Goal: Task Accomplishment & Management: Manage account settings

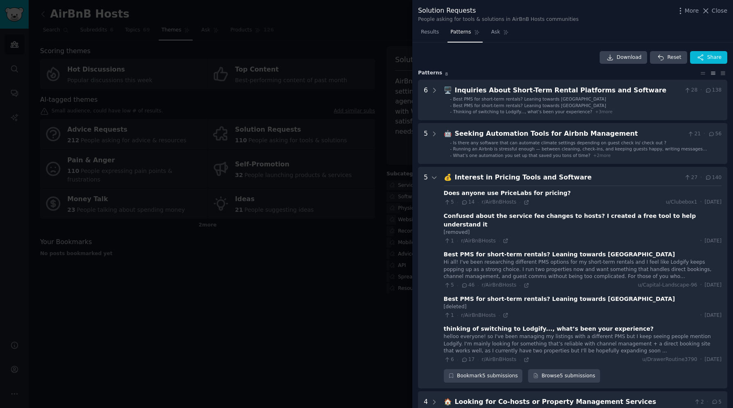
scroll to position [132, 0]
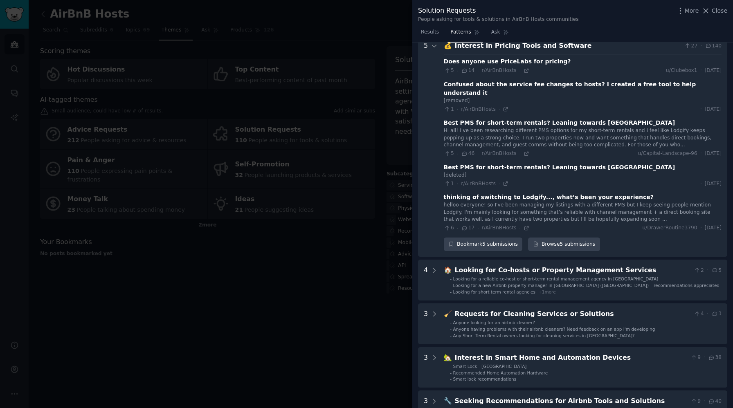
click at [370, 47] on div at bounding box center [366, 204] width 733 height 408
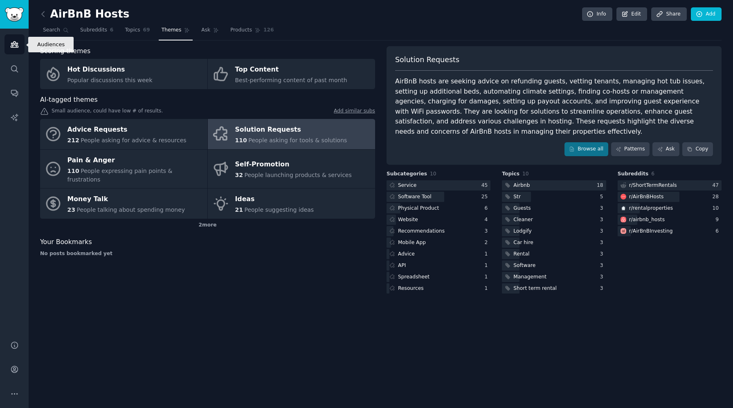
click at [19, 48] on link "Audiences" at bounding box center [14, 44] width 20 height 20
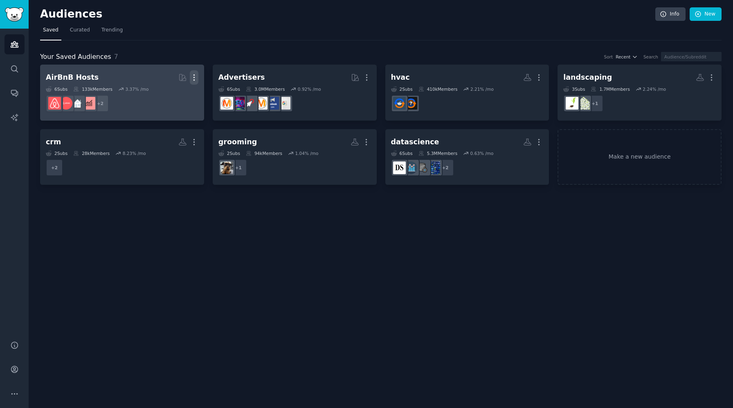
click at [194, 77] on icon "button" at bounding box center [193, 78] width 1 height 6
click at [174, 97] on p "Delete" at bounding box center [171, 94] width 19 height 9
click at [195, 80] on icon "button" at bounding box center [194, 77] width 9 height 9
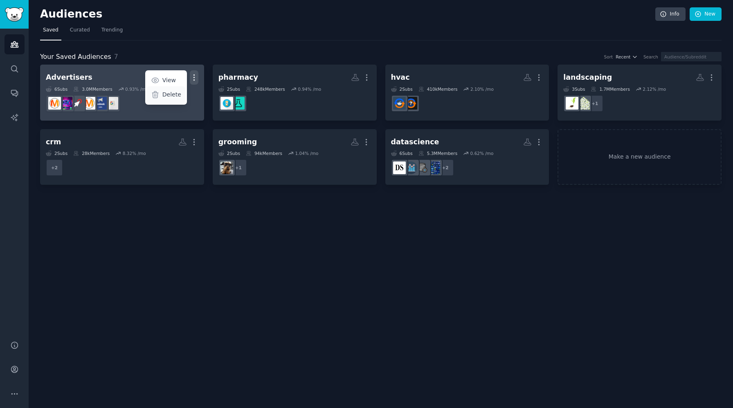
click at [173, 90] on p "Delete" at bounding box center [171, 94] width 19 height 9
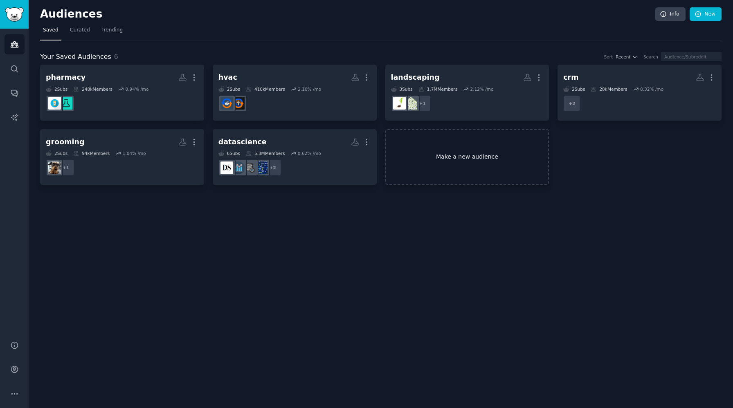
click at [452, 164] on link "Make a new audience" at bounding box center [467, 157] width 164 height 56
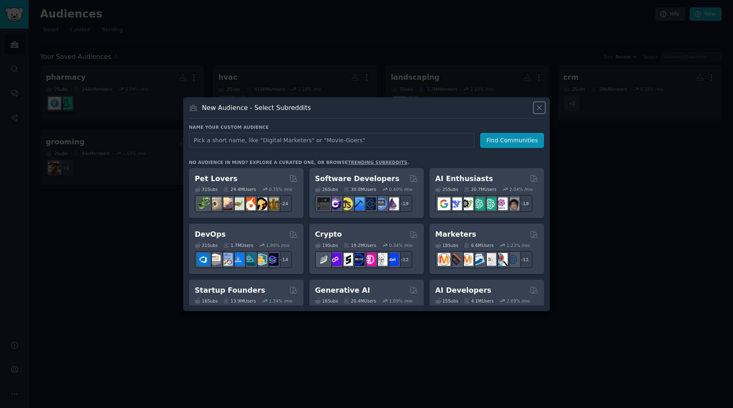
click at [539, 112] on icon at bounding box center [539, 107] width 9 height 9
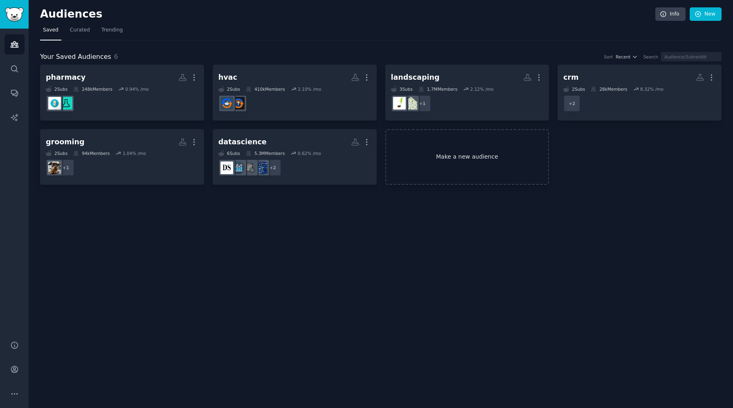
click at [463, 152] on link "Make a new audience" at bounding box center [467, 157] width 164 height 56
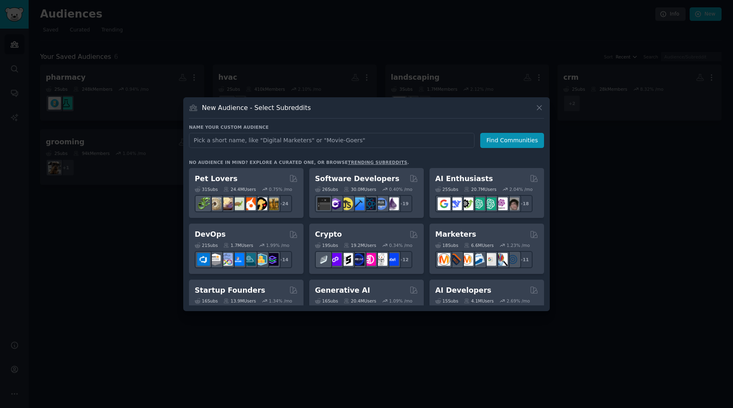
type input "d"
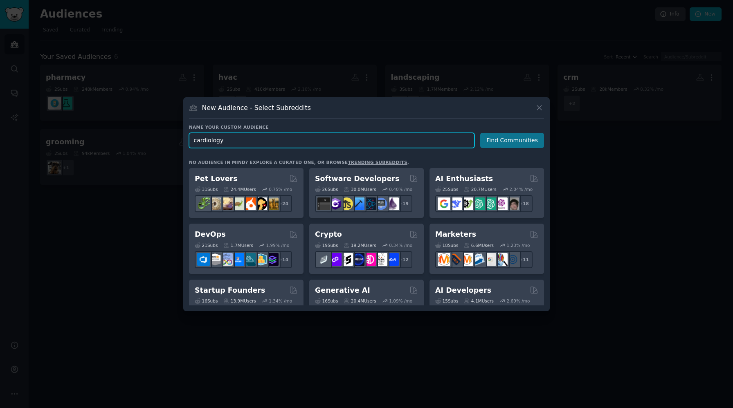
type input "cardiology"
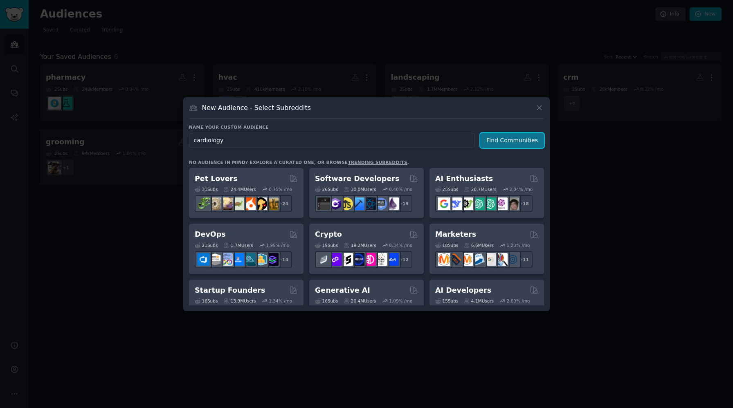
click at [491, 139] on button "Find Communities" at bounding box center [512, 140] width 64 height 15
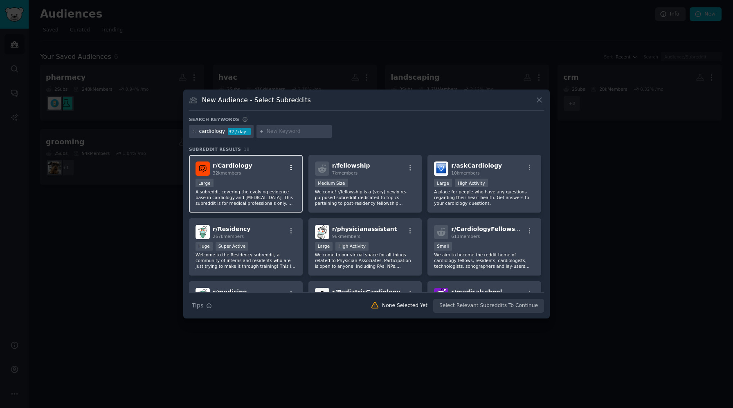
click at [292, 166] on icon "button" at bounding box center [291, 167] width 7 height 7
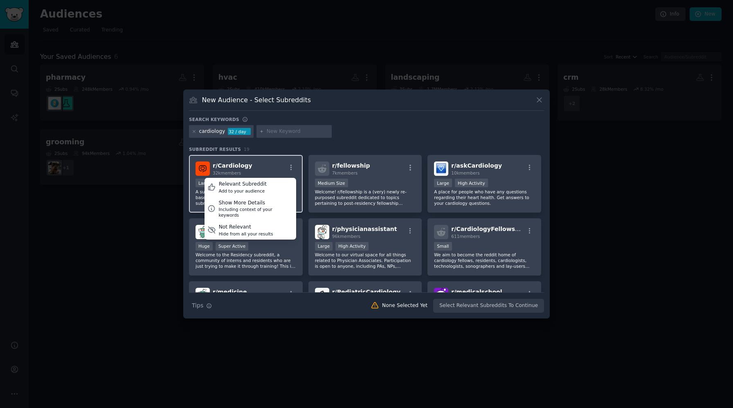
click at [279, 162] on div "r/ Cardiology 32k members Relevant Subreddit Add to your audience Show More Det…" at bounding box center [245, 169] width 101 height 14
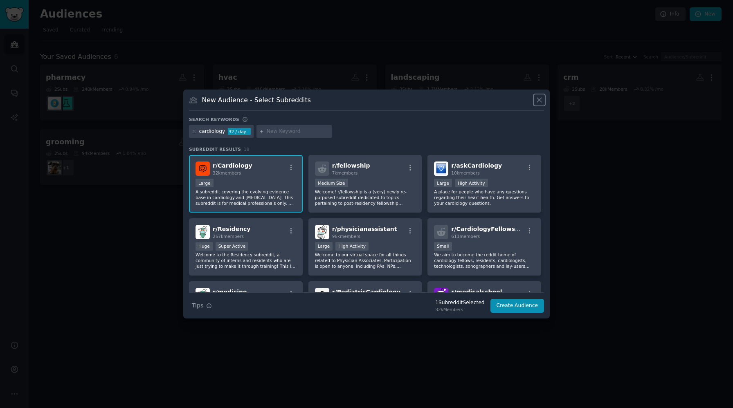
click at [536, 102] on icon at bounding box center [539, 100] width 9 height 9
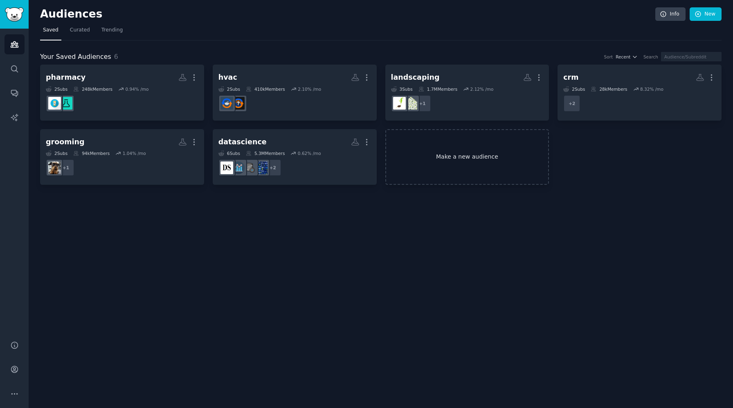
click at [461, 153] on link "Make a new audience" at bounding box center [467, 157] width 164 height 56
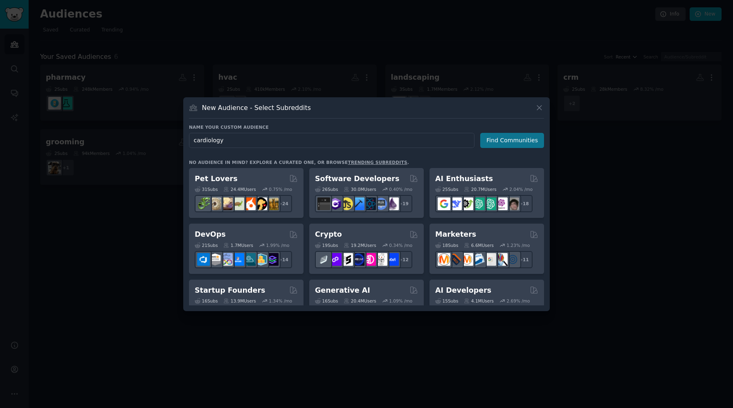
type input "cardiology"
click at [507, 147] on button "Find Communities" at bounding box center [512, 140] width 64 height 15
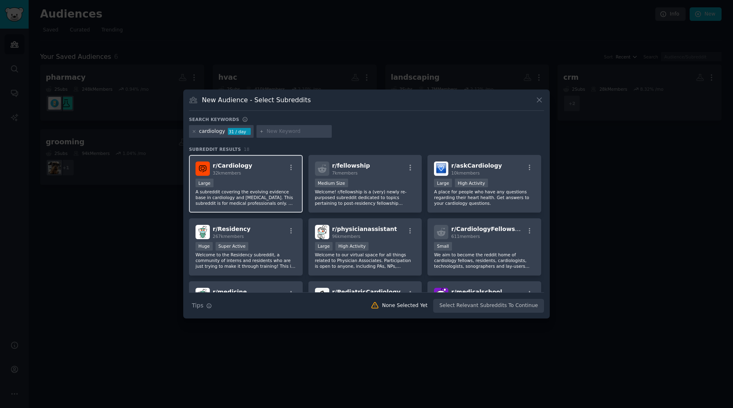
click at [260, 192] on p "A subreddit covering the evolving evidence base in cardiology and [MEDICAL_DATA…" at bounding box center [245, 197] width 101 height 17
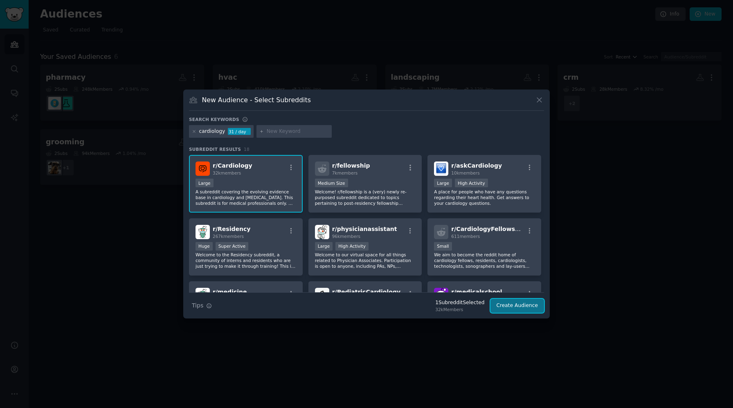
click at [515, 306] on button "Create Audience" at bounding box center [517, 306] width 54 height 14
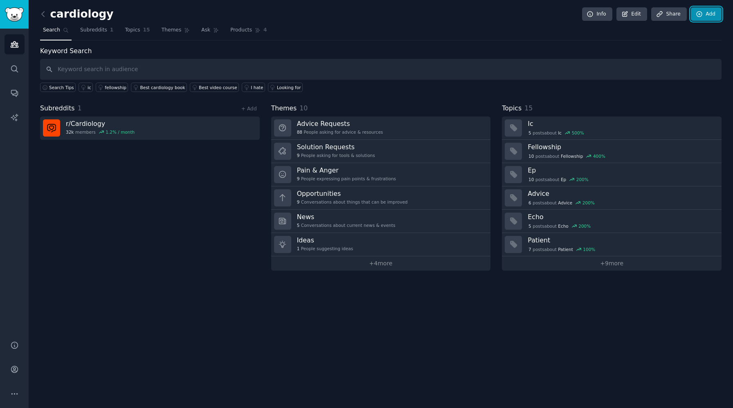
click at [707, 16] on link "Add" at bounding box center [706, 14] width 31 height 14
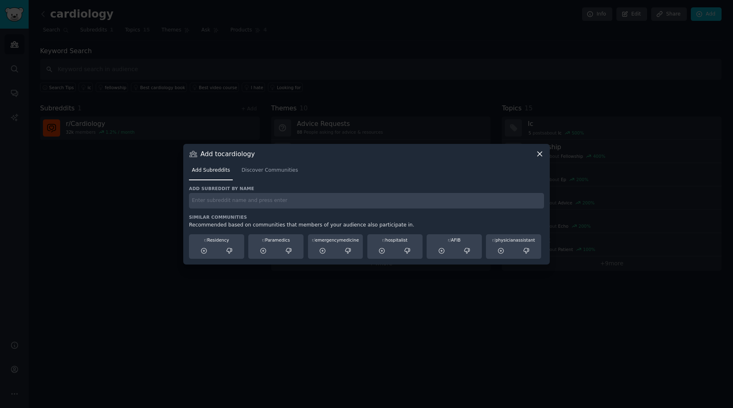
click at [243, 209] on div "Add subreddit by name Similar Communities Recommended based on communities that…" at bounding box center [366, 222] width 355 height 73
click at [243, 203] on input "text" at bounding box center [366, 201] width 355 height 16
paste input "anesthesiology"
type input "anesthesiology"
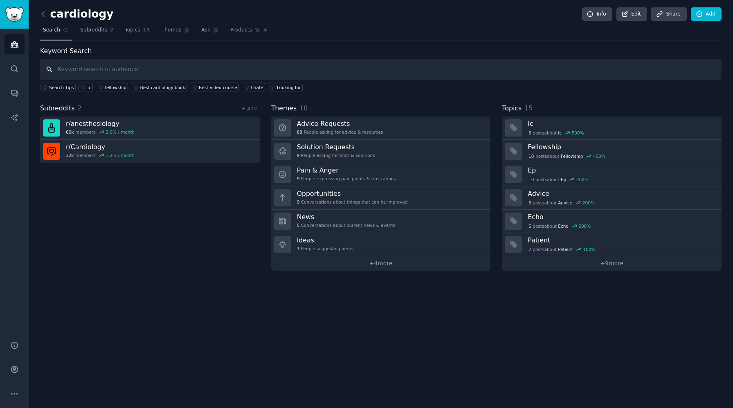
click at [126, 73] on input "text" at bounding box center [380, 69] width 681 height 21
paste input "Orthopedics"
type input "Orthopedics"
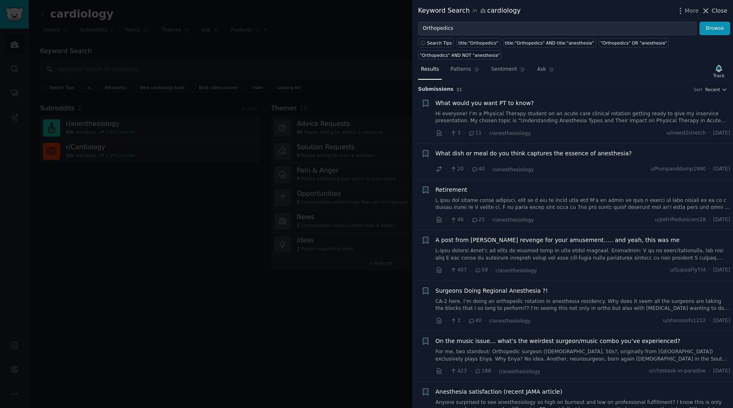
click at [709, 11] on icon at bounding box center [705, 11] width 9 height 9
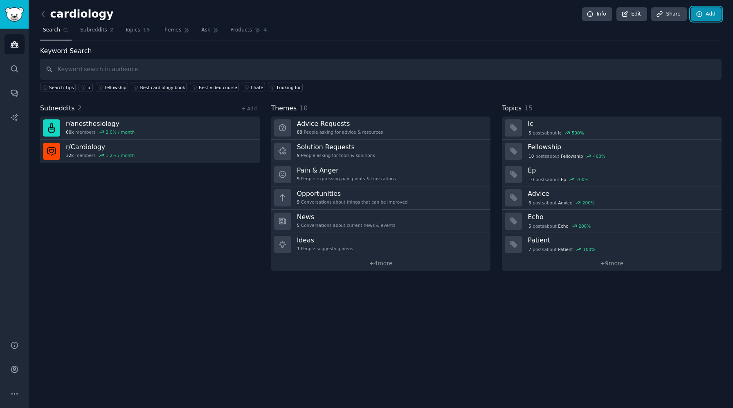
click at [703, 13] on link "Add" at bounding box center [706, 14] width 31 height 14
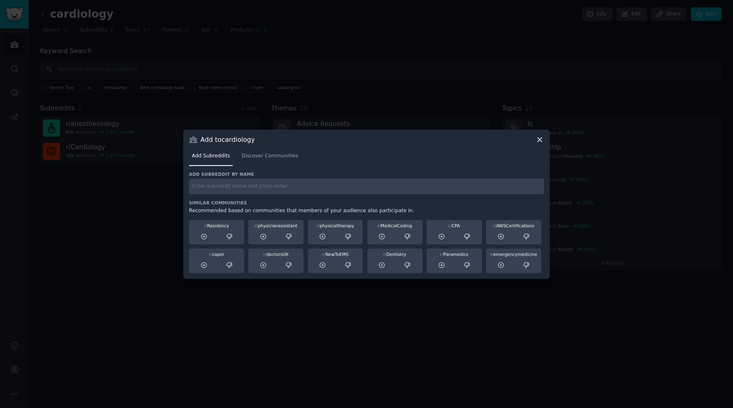
click at [324, 190] on input "text" at bounding box center [366, 187] width 355 height 16
paste input "Orthopedics"
type input "Orthopedics"
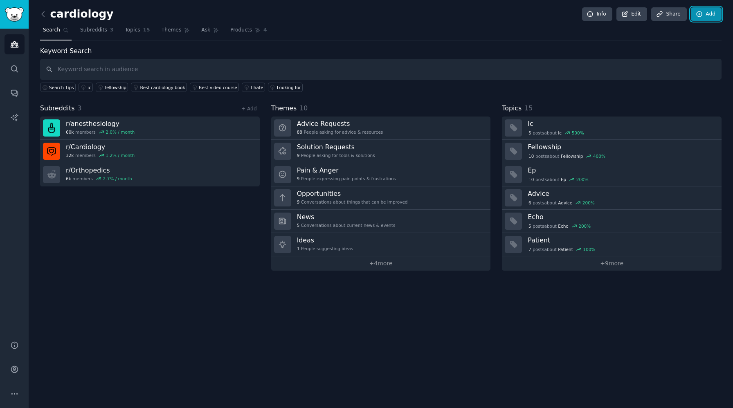
click at [716, 11] on link "Add" at bounding box center [706, 14] width 31 height 14
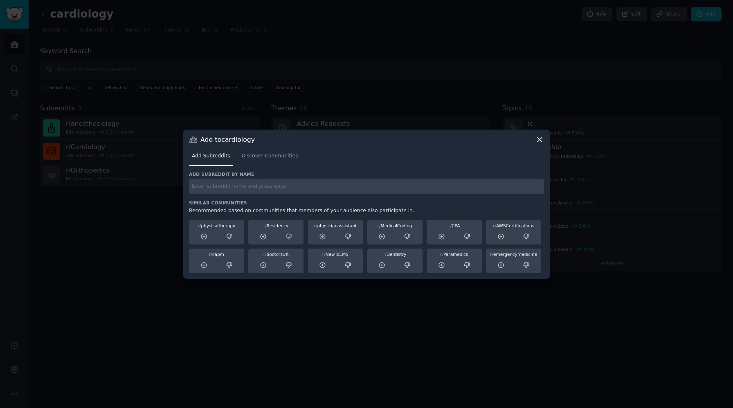
click at [269, 203] on h3 "Similar Communities" at bounding box center [366, 203] width 355 height 6
click at [269, 189] on input "text" at bounding box center [366, 187] width 355 height 16
paste input "orthopaedics"
type input "orthopaedics"
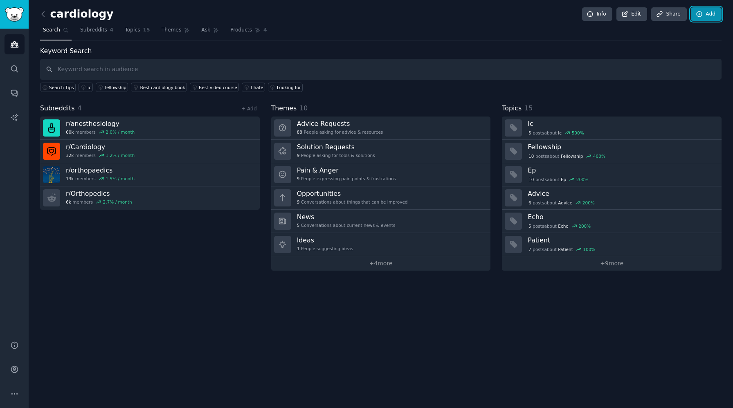
click at [712, 19] on link "Add" at bounding box center [706, 14] width 31 height 14
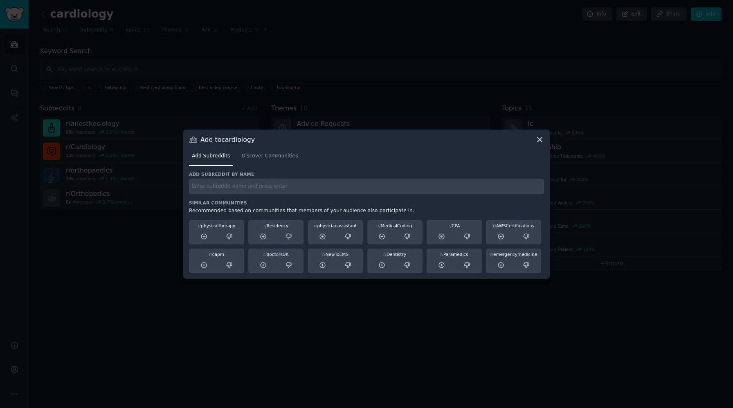
click at [367, 184] on input "text" at bounding box center [366, 187] width 355 height 16
paste input "[MEDICAL_DATA]"
type input "[MEDICAL_DATA]"
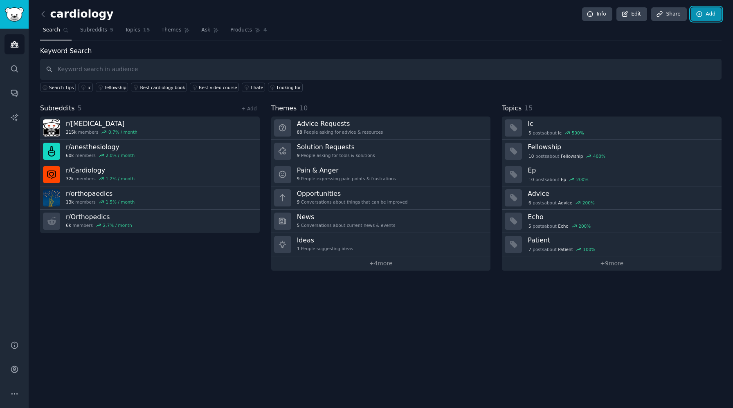
click at [703, 14] on link "Add" at bounding box center [706, 14] width 31 height 14
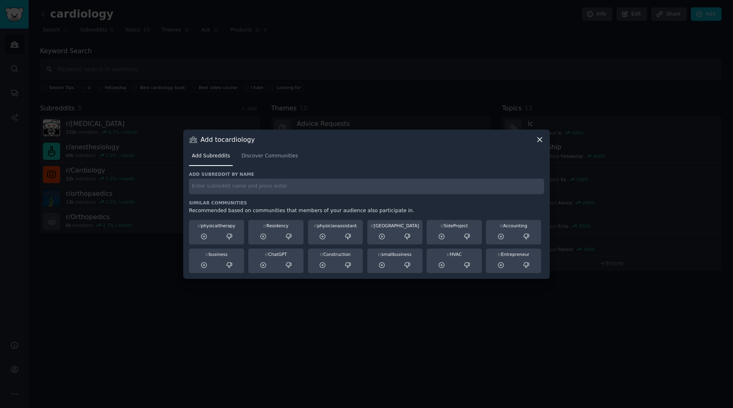
click at [298, 193] on input "text" at bounding box center [366, 187] width 355 height 16
paste input "surgery"
type input "surgery"
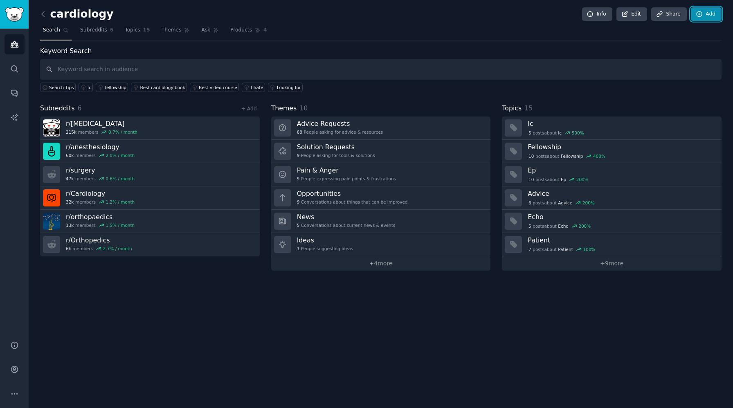
click at [704, 11] on link "Add" at bounding box center [706, 14] width 31 height 14
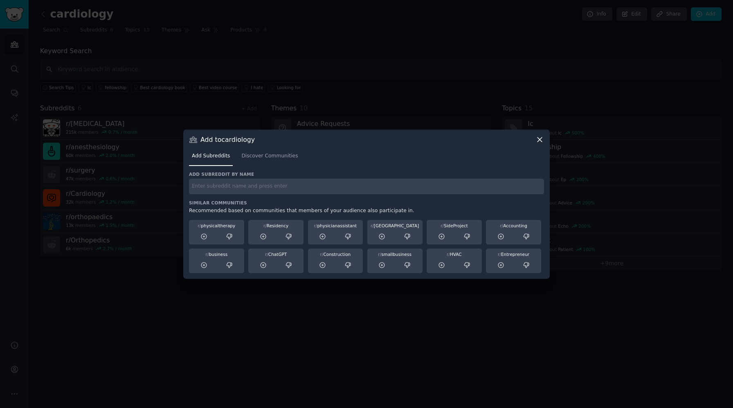
click at [295, 185] on input "text" at bounding box center [366, 187] width 355 height 16
paste input "GeneralSurgery"
type input "GeneralSurgery"
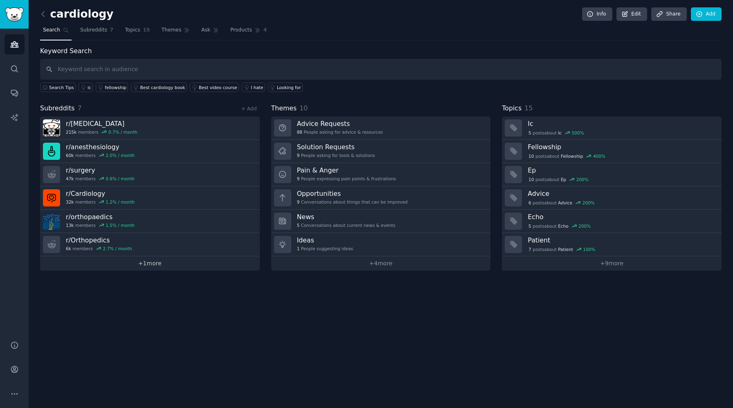
click at [158, 266] on link "+ 1 more" at bounding box center [150, 263] width 220 height 14
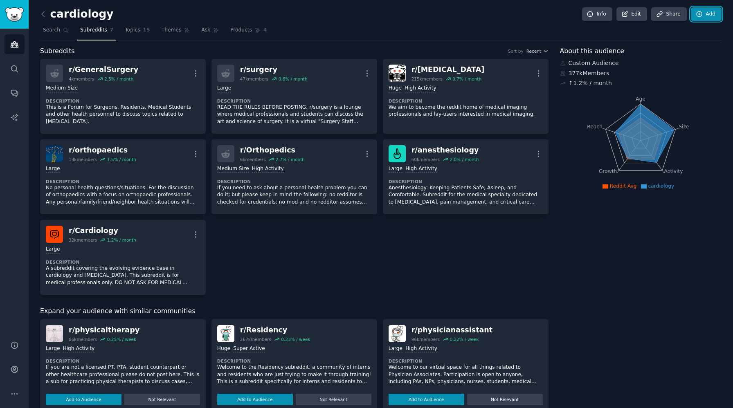
click at [706, 9] on link "Add" at bounding box center [706, 14] width 31 height 14
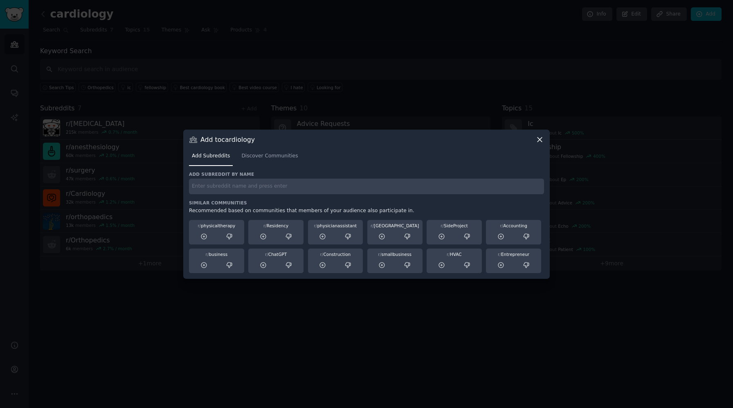
click at [356, 185] on input "text" at bounding box center [366, 187] width 355 height 16
paste input "Dermatology"
type input "Dermatology"
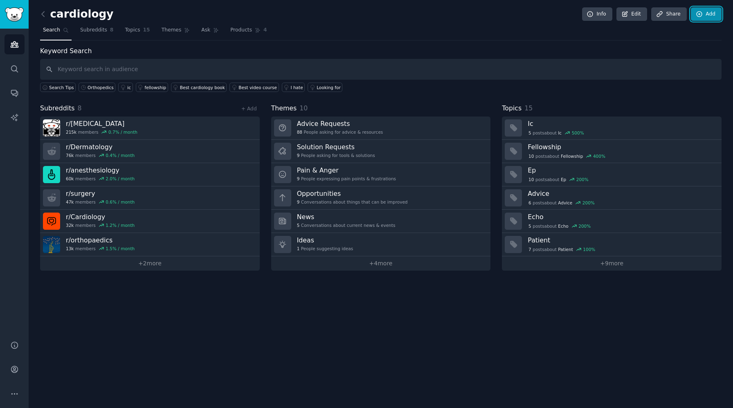
click at [706, 16] on link "Add" at bounding box center [706, 14] width 31 height 14
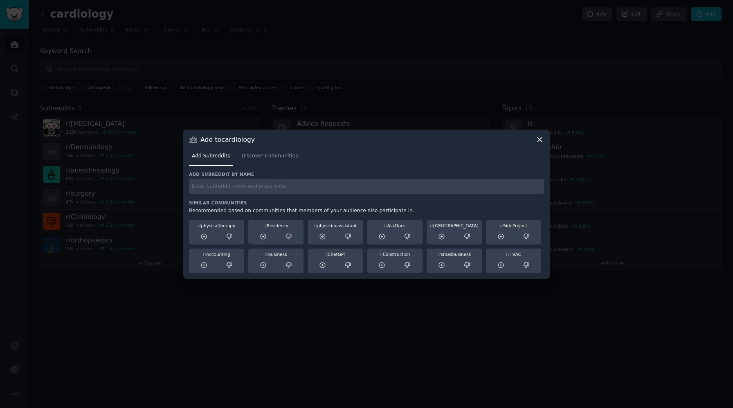
click at [248, 195] on div "Add subreddit by name Similar Communities Recommended based on communities that…" at bounding box center [366, 222] width 355 height 102
click at [246, 191] on input "text" at bounding box center [366, 187] width 355 height 16
paste input "ResiDerm"
type input "ResiDerm"
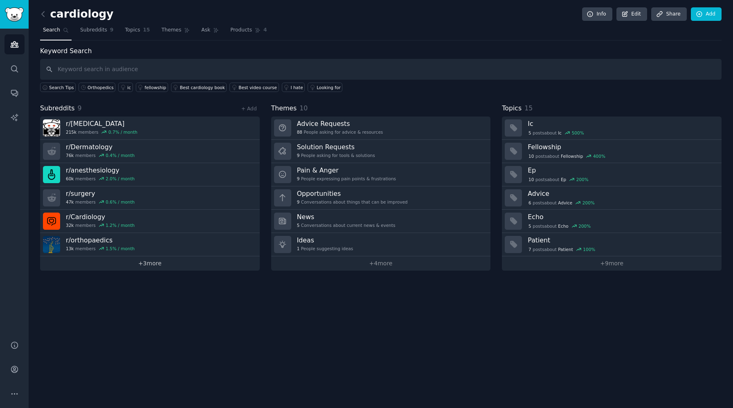
click at [133, 267] on link "+ 3 more" at bounding box center [150, 263] width 220 height 14
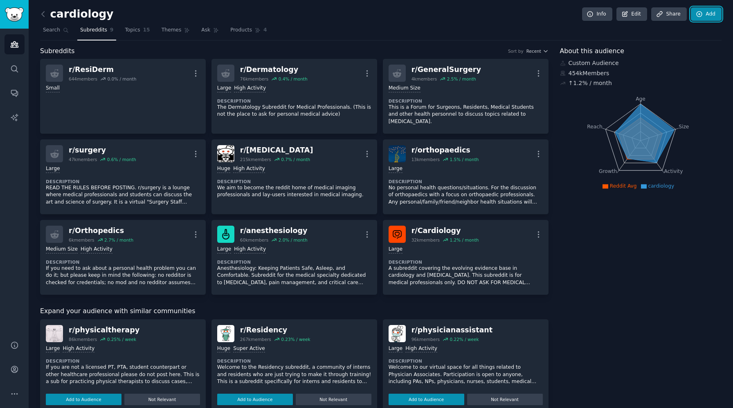
click at [711, 15] on link "Add" at bounding box center [706, 14] width 31 height 14
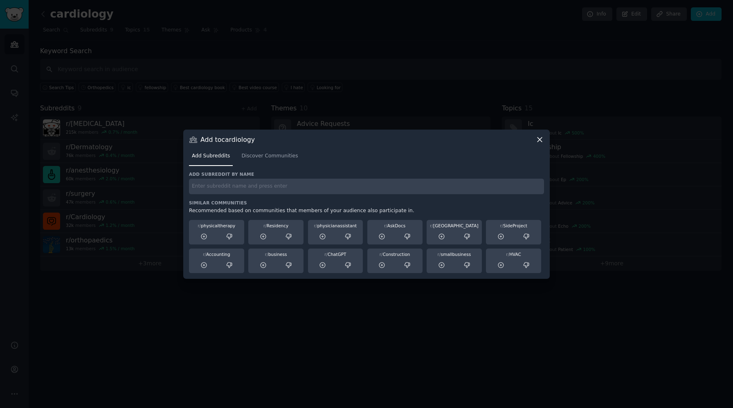
click at [341, 185] on input "text" at bounding box center [366, 187] width 355 height 16
paste input "OralSurgery"
type input "OralSurgery"
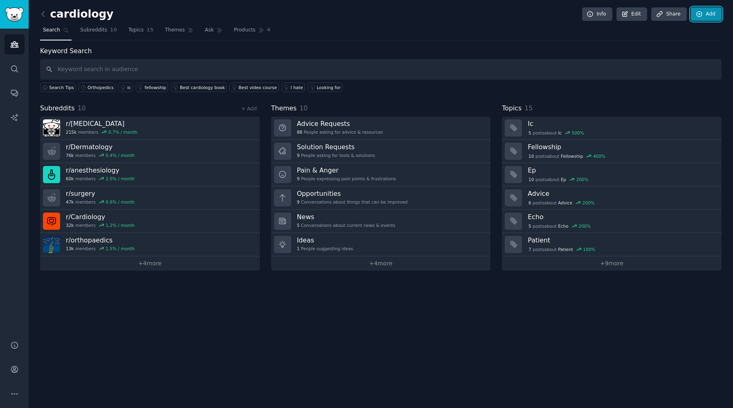
click at [704, 15] on link "Add" at bounding box center [706, 14] width 31 height 14
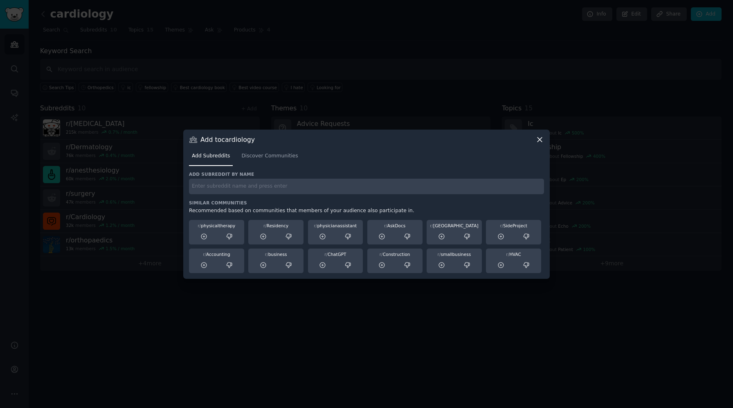
click at [371, 188] on input "text" at bounding box center [366, 187] width 355 height 16
paste input "Dentistry"
type input "Dentistry"
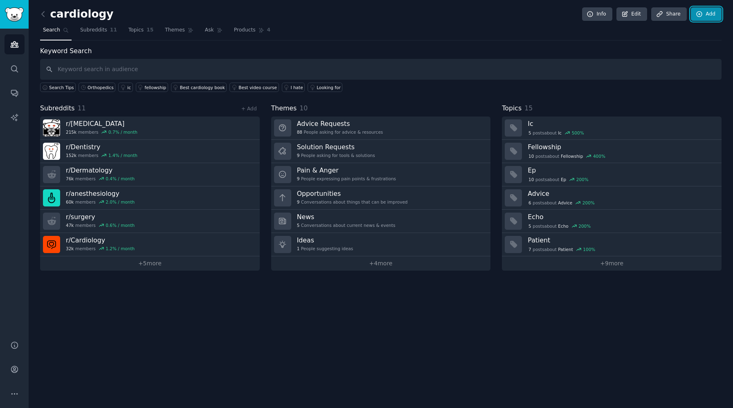
click at [705, 14] on link "Add" at bounding box center [706, 14] width 31 height 14
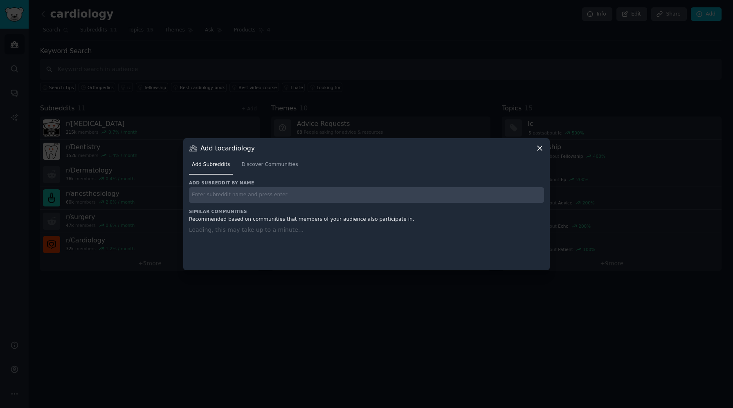
click at [322, 201] on input "text" at bounding box center [366, 195] width 355 height 16
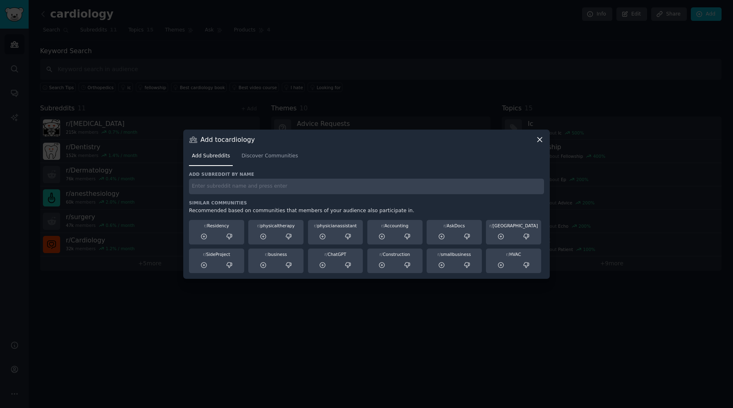
paste input "orthodontics"
type input "orthodontics"
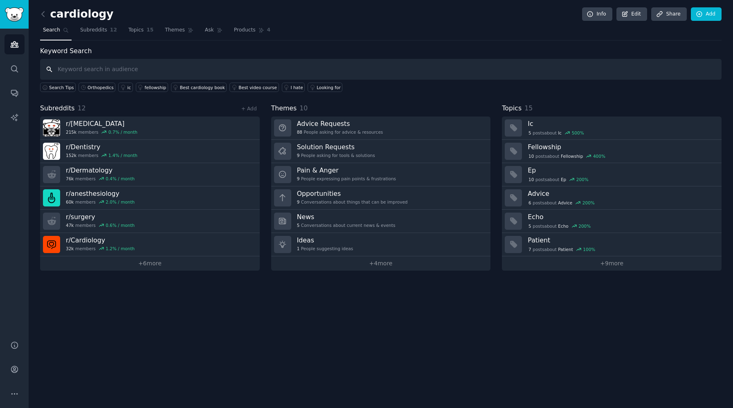
click at [494, 63] on input "text" at bounding box center [380, 69] width 681 height 21
click at [701, 18] on link "Add" at bounding box center [706, 14] width 31 height 14
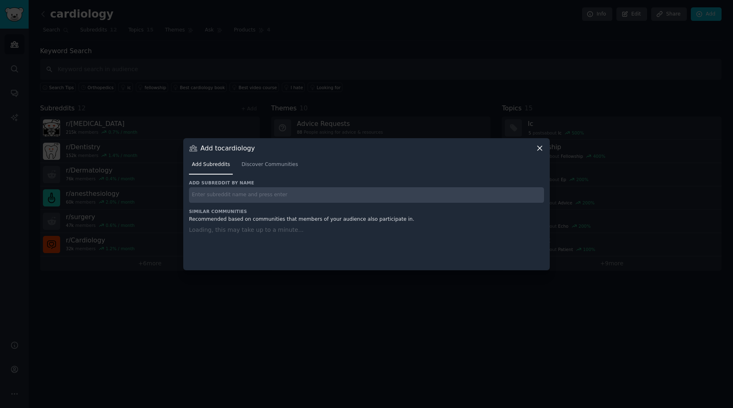
click at [413, 203] on div "Add subreddit by name Similar Communities Recommended based on communities that…" at bounding box center [366, 220] width 355 height 80
click at [413, 199] on input "text" at bounding box center [366, 195] width 355 height 16
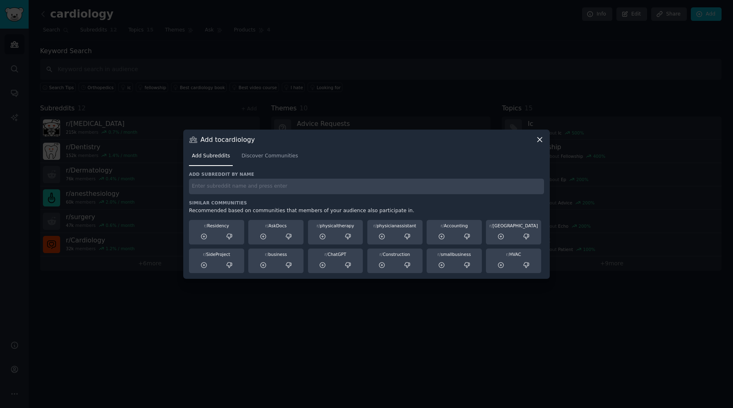
paste input "Orthodontists"
type input "Orthodontists"
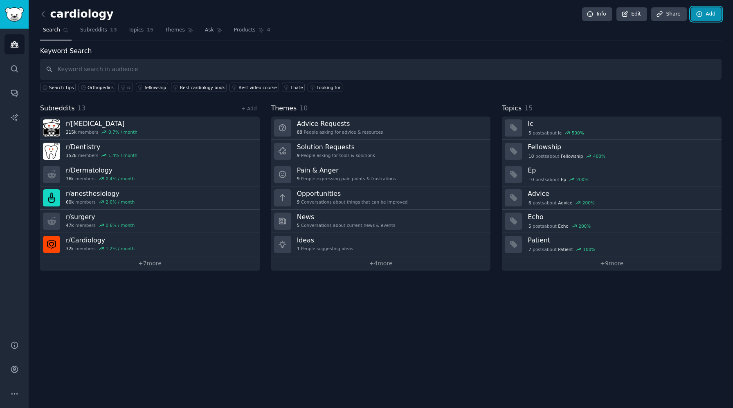
click at [711, 9] on link "Add" at bounding box center [706, 14] width 31 height 14
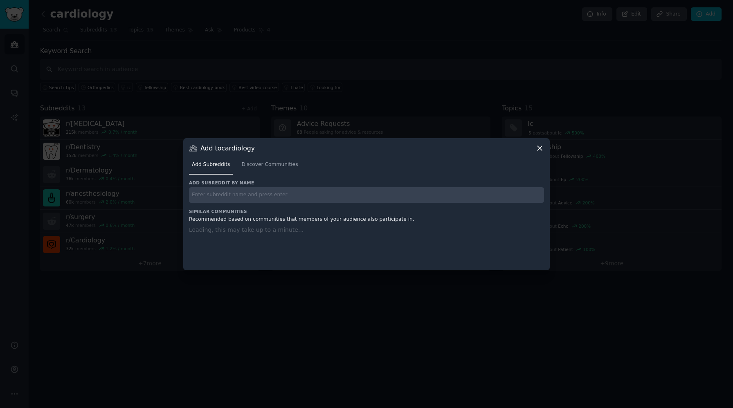
click at [419, 193] on input "text" at bounding box center [366, 195] width 355 height 16
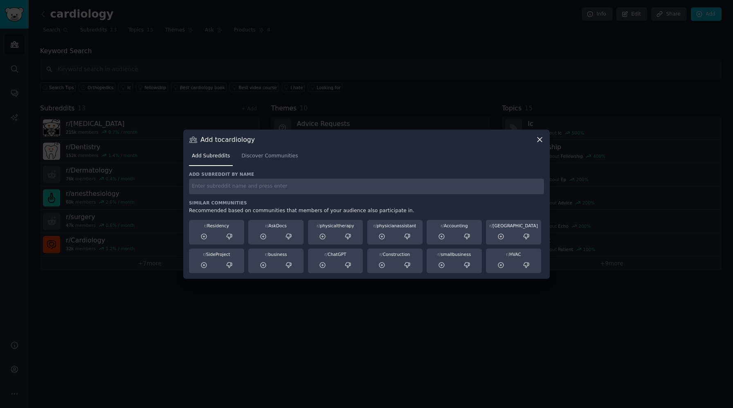
paste input "braces"
type input "braces"
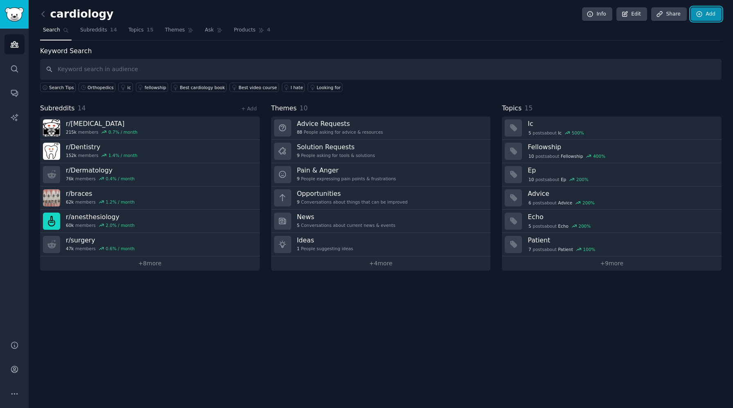
click at [712, 17] on link "Add" at bounding box center [706, 14] width 31 height 14
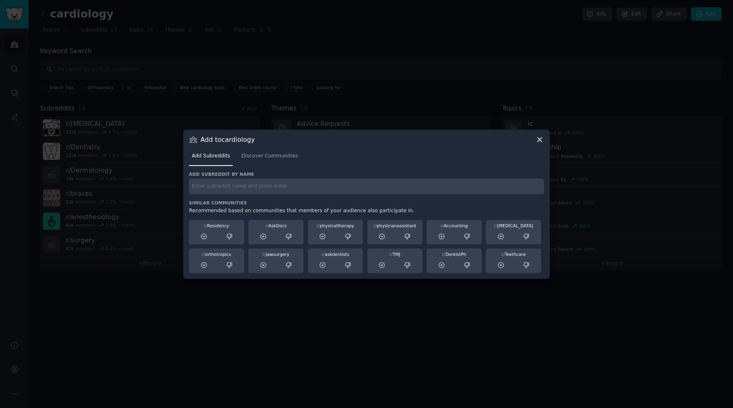
click at [307, 190] on input "text" at bounding box center [366, 187] width 355 height 16
paste input "[MEDICAL_DATA]"
type input "[MEDICAL_DATA]"
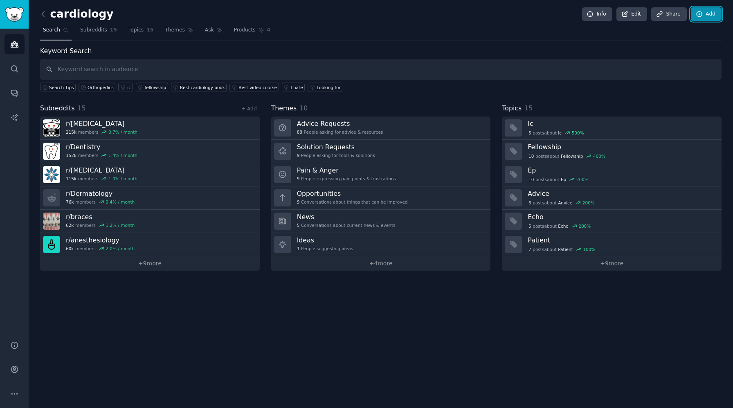
click at [703, 16] on link "Add" at bounding box center [706, 14] width 31 height 14
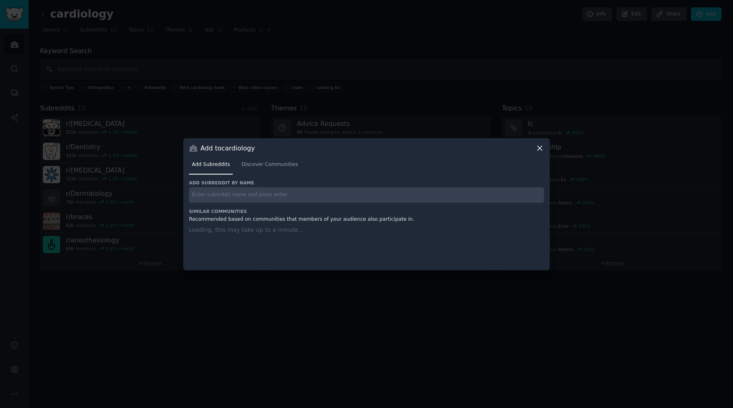
click at [235, 192] on input "text" at bounding box center [366, 195] width 355 height 16
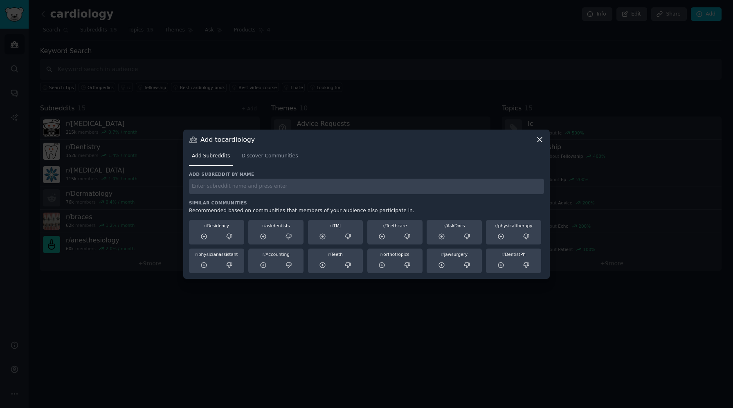
paste input "Ophthalmology"
type input "Ophthalmology"
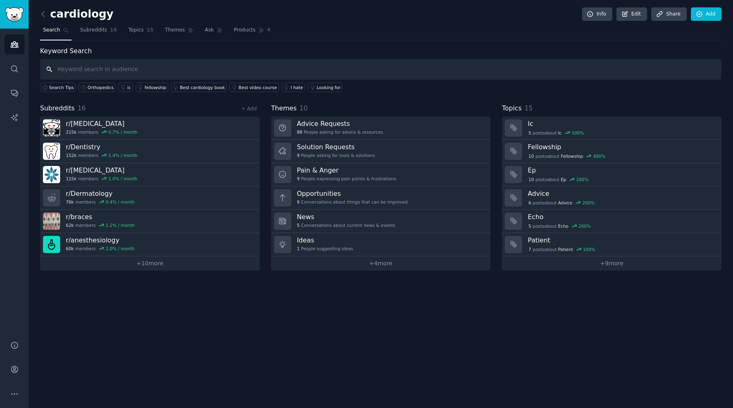
click at [258, 63] on input "text" at bounding box center [380, 69] width 681 height 21
click at [702, 16] on icon at bounding box center [699, 14] width 7 height 7
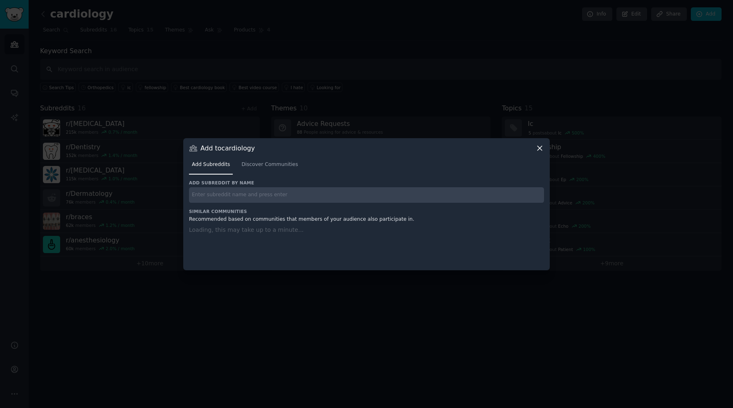
click at [401, 199] on input "text" at bounding box center [366, 195] width 355 height 16
paste input "emergencymedicine"
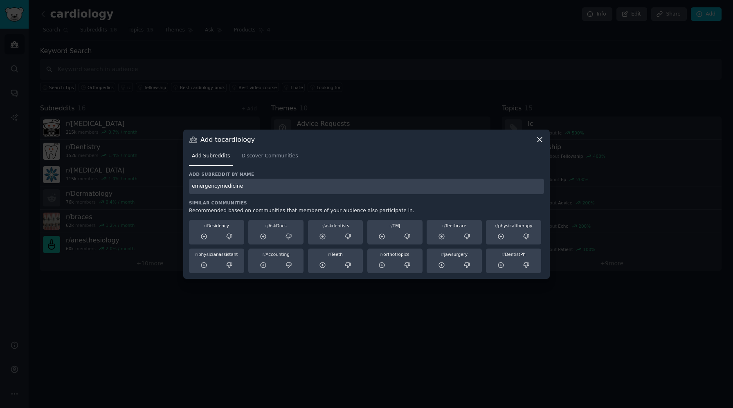
type input "emergencymedicine"
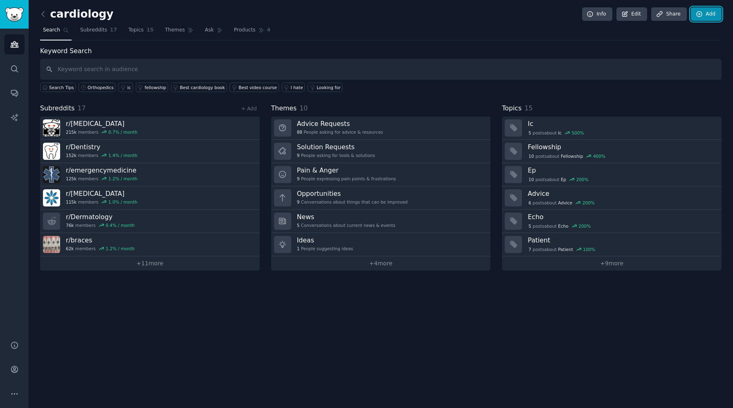
click at [701, 17] on icon at bounding box center [699, 14] width 7 height 7
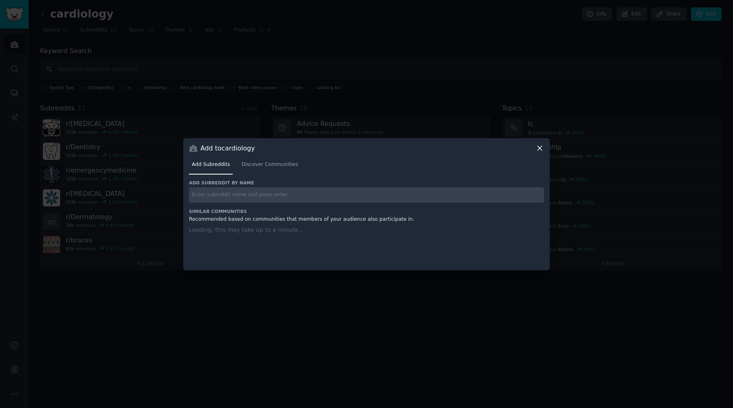
click at [242, 202] on input "text" at bounding box center [366, 195] width 355 height 16
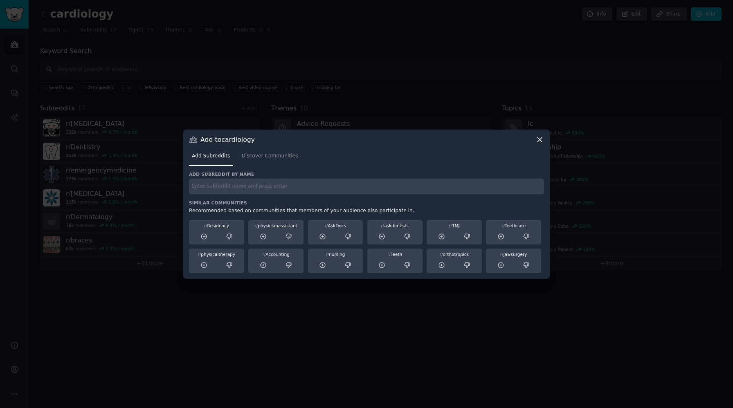
paste input "AskDocs"
type input "AskDocs"
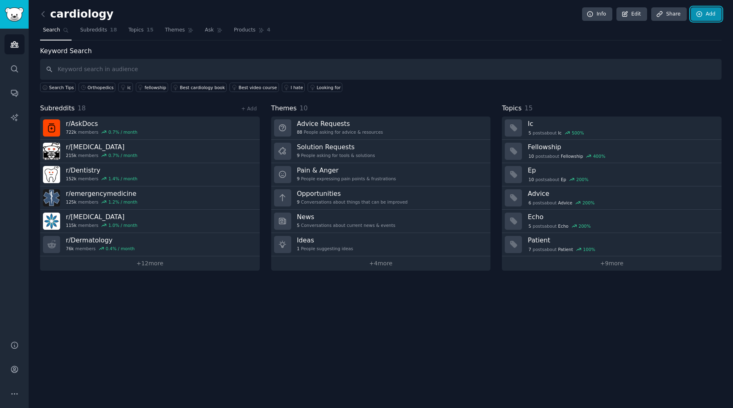
click at [701, 13] on icon at bounding box center [699, 14] width 7 height 7
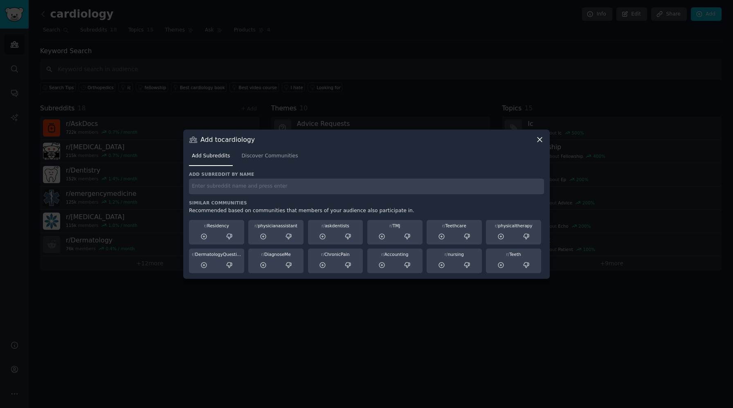
click at [321, 184] on input "text" at bounding box center [366, 187] width 355 height 16
paste input "askdentists"
type input "askdentists"
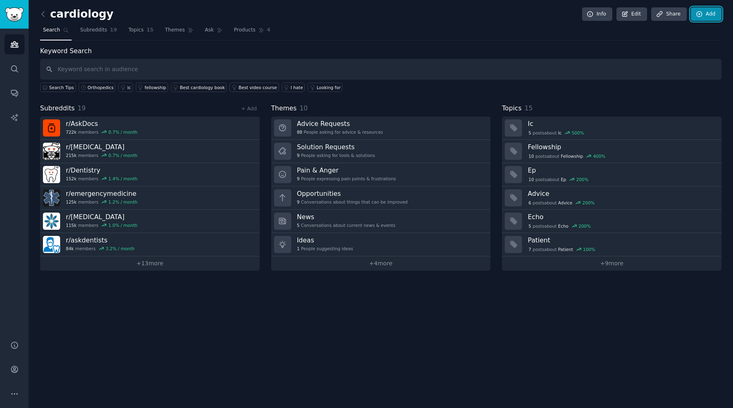
click at [714, 17] on link "Add" at bounding box center [706, 14] width 31 height 14
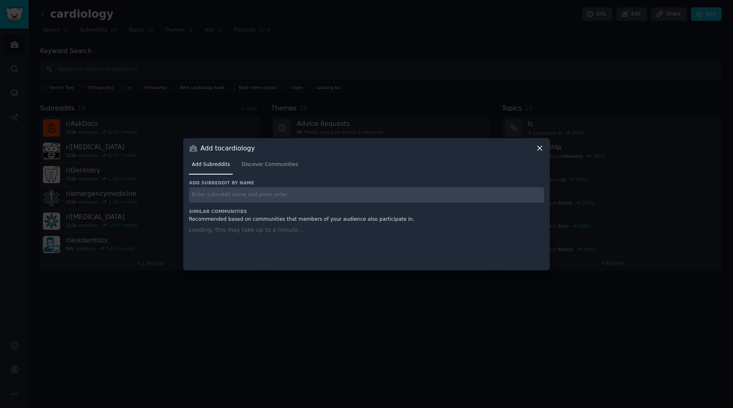
click at [394, 196] on input "text" at bounding box center [366, 195] width 355 height 16
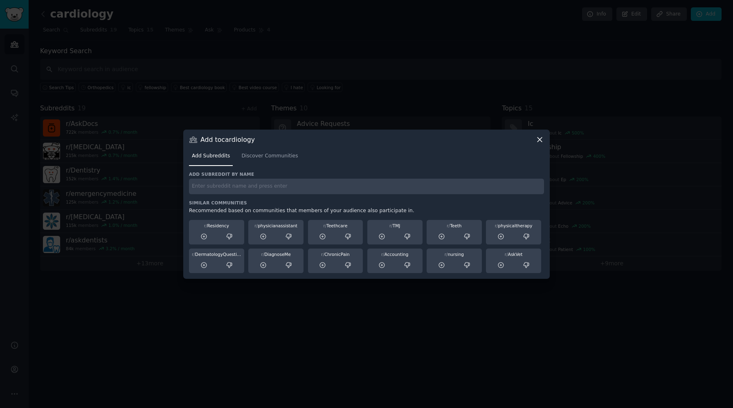
paste input "medicalbilling"
type input "medicalbilling"
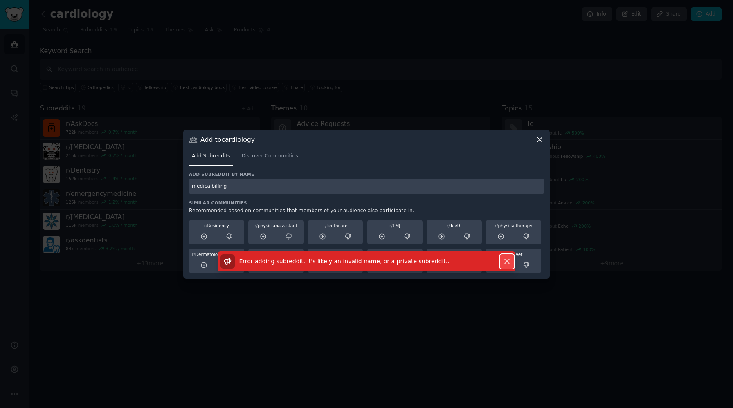
click at [511, 262] on button "Dismiss" at bounding box center [507, 261] width 14 height 14
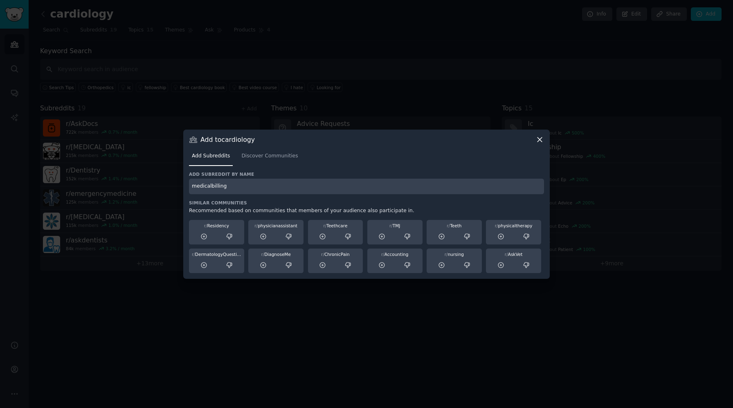
click at [222, 187] on input "medicalbilling" at bounding box center [366, 187] width 355 height 16
paste input "HealthIT"
type input "HealthIT"
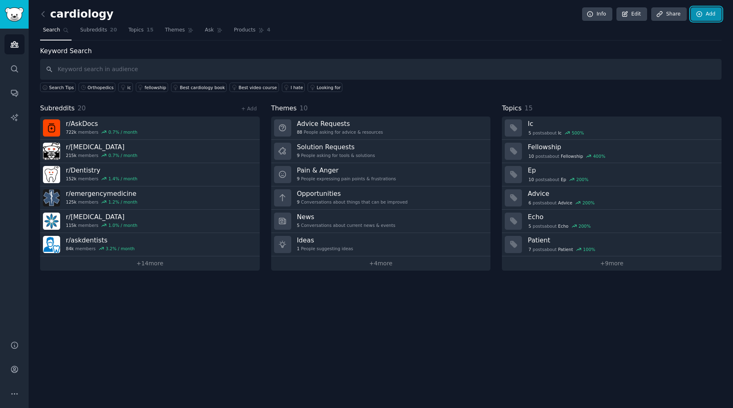
click at [705, 14] on link "Add" at bounding box center [706, 14] width 31 height 14
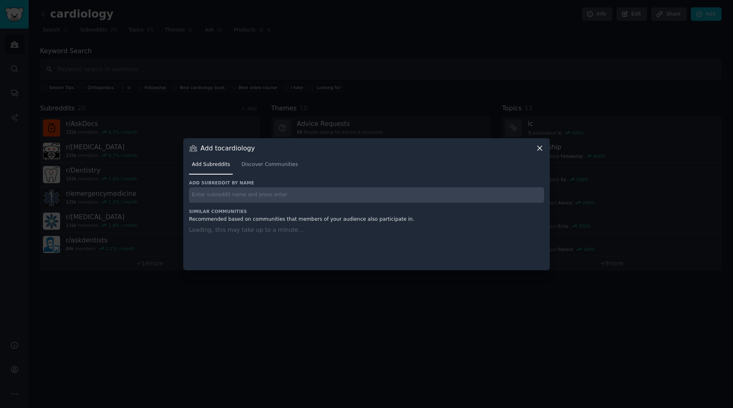
click at [226, 198] on input "text" at bounding box center [366, 195] width 355 height 16
paste input "CodingandBilling"
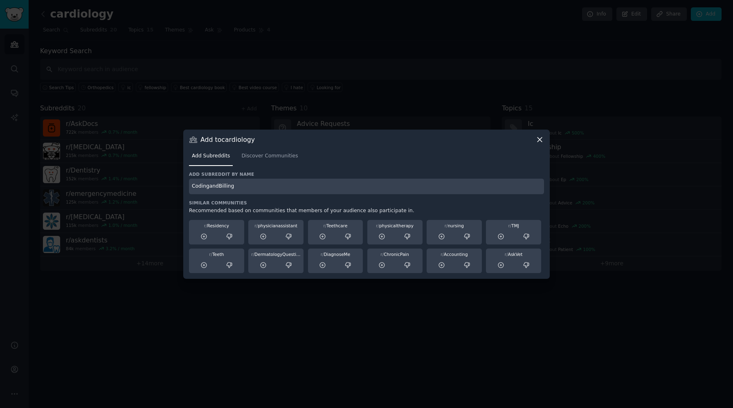
type input "CodingandBilling"
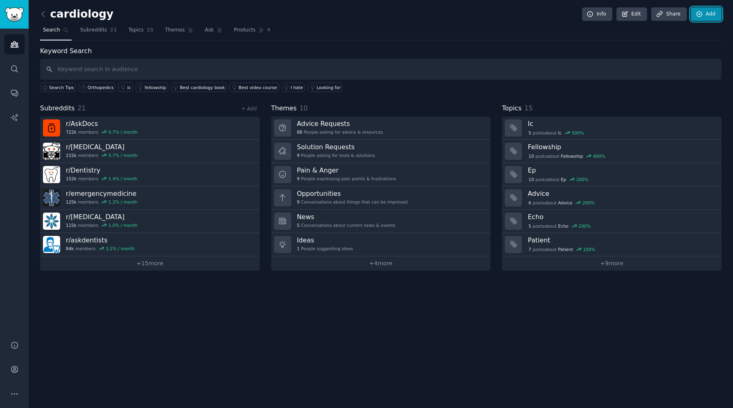
click at [694, 17] on link "Add" at bounding box center [706, 14] width 31 height 14
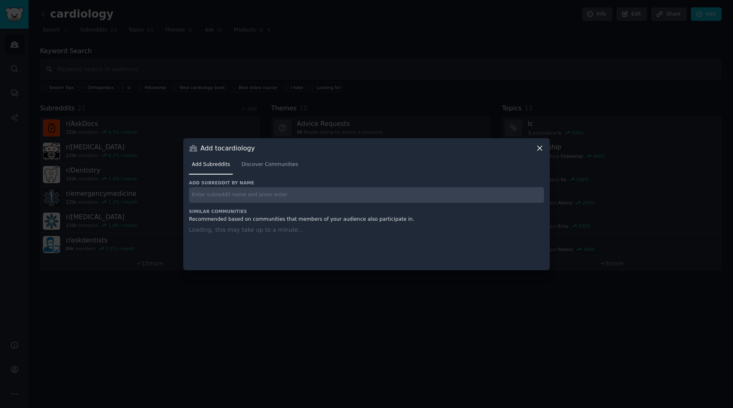
click at [302, 195] on input "text" at bounding box center [366, 195] width 355 height 16
paste input "medlabprofessionals"
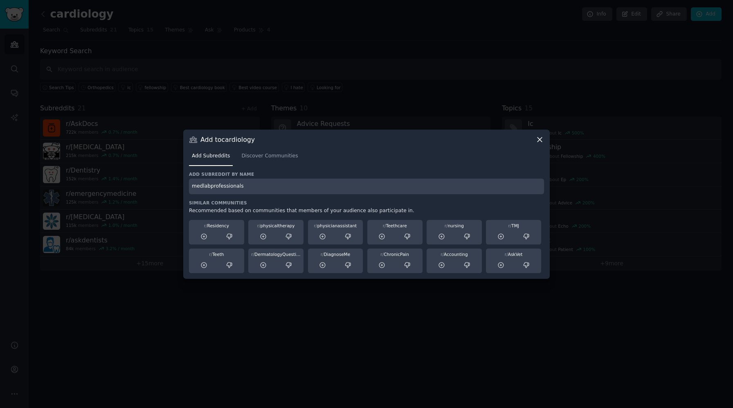
type input "medlabprofessionals"
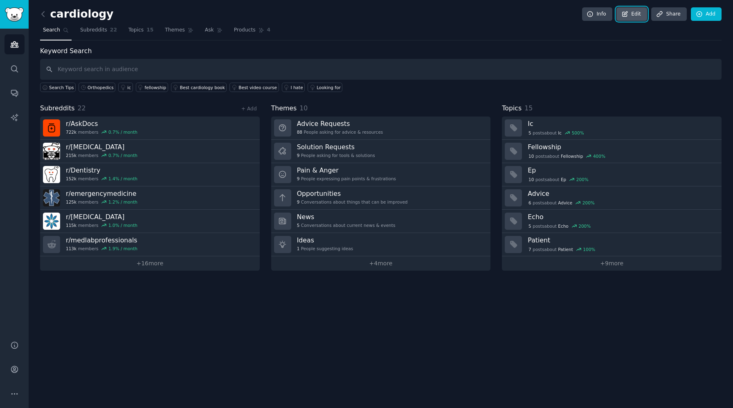
click at [630, 12] on link "Edit" at bounding box center [631, 14] width 31 height 14
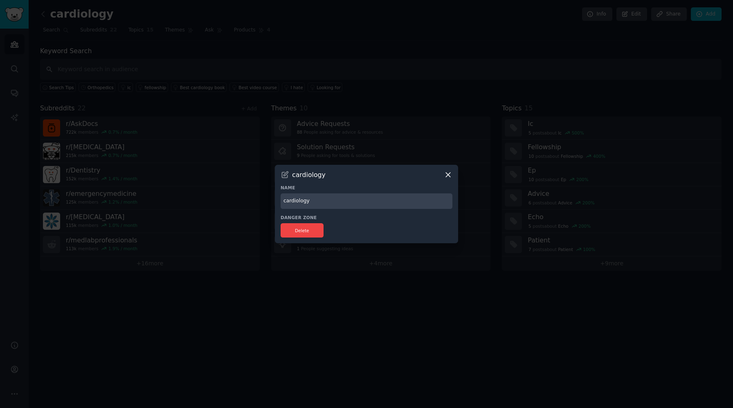
click at [302, 198] on input "cardiology" at bounding box center [367, 201] width 172 height 16
type input "v"
type input "p"
type input "audience médical"
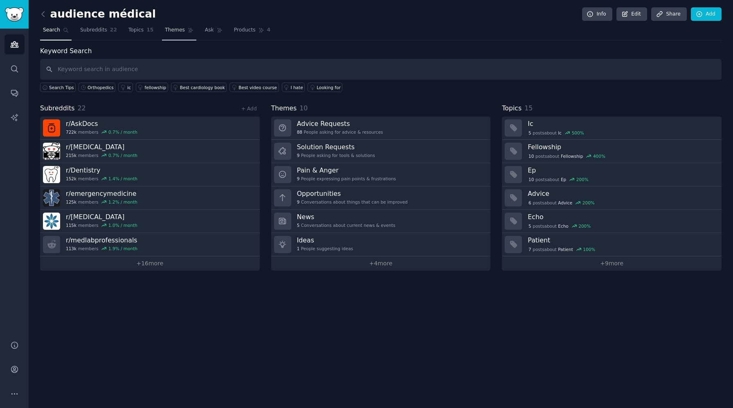
click at [175, 30] on span "Themes" at bounding box center [175, 30] width 20 height 7
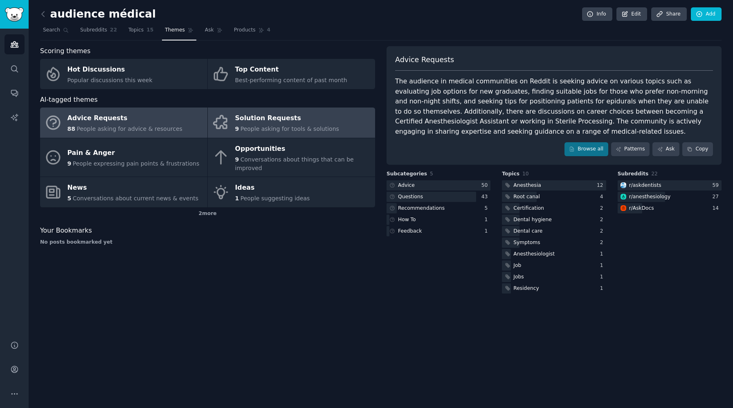
click at [297, 126] on span "People asking for tools & solutions" at bounding box center [289, 129] width 99 height 7
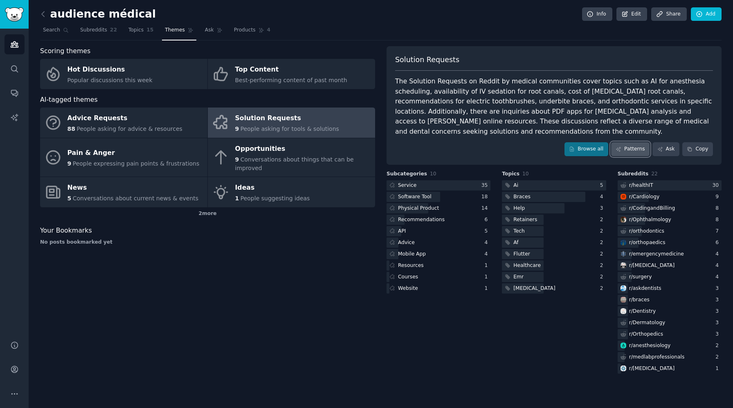
click at [641, 149] on link "Patterns" at bounding box center [630, 149] width 38 height 14
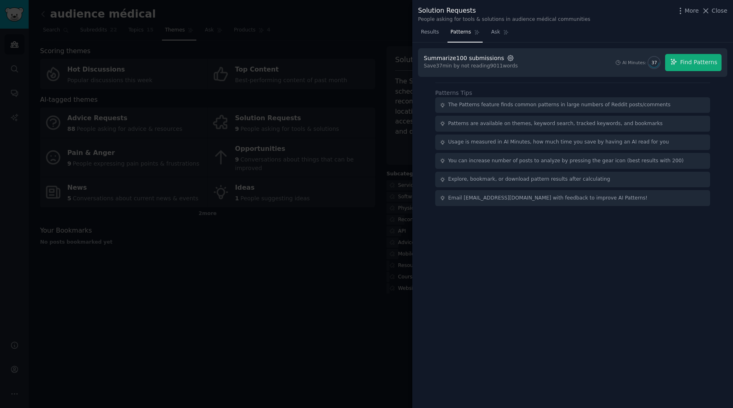
click at [507, 59] on icon "button" at bounding box center [510, 57] width 7 height 7
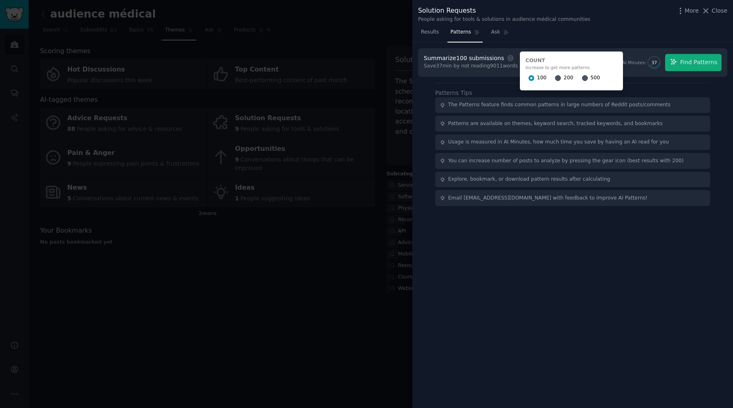
click at [582, 76] on div at bounding box center [585, 77] width 6 height 7
click at [582, 77] on input "500" at bounding box center [585, 78] width 6 height 6
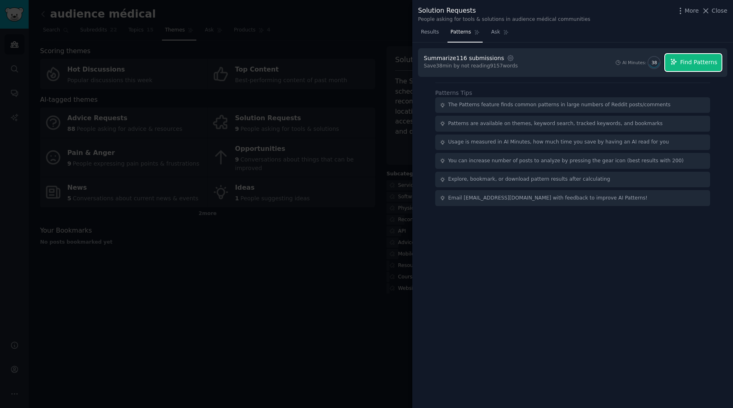
click at [680, 64] on button "Find Patterns" at bounding box center [693, 62] width 56 height 17
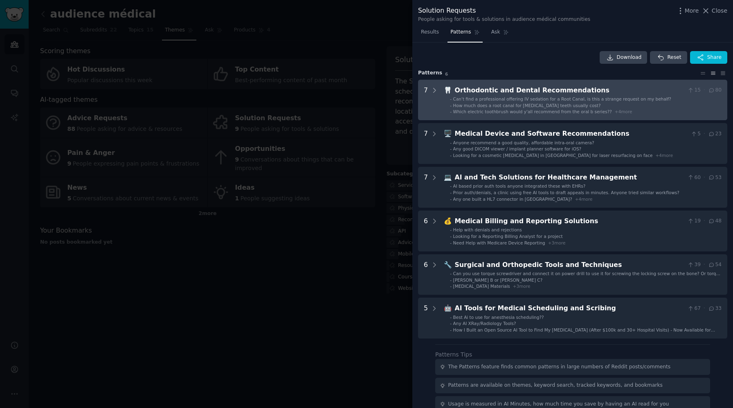
click at [610, 103] on li "- How much does a root canal for [MEDICAL_DATA] teeth usually cost?" at bounding box center [586, 106] width 272 height 6
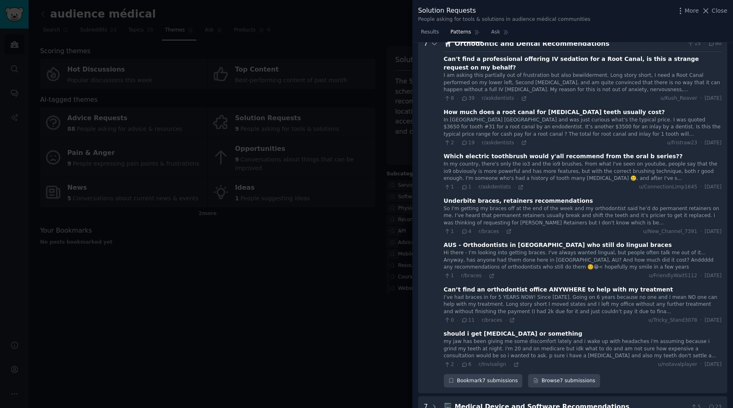
scroll to position [47, 0]
click at [522, 99] on icon at bounding box center [524, 98] width 6 height 6
click at [522, 143] on icon at bounding box center [524, 142] width 4 height 4
click at [510, 319] on icon at bounding box center [512, 320] width 6 height 6
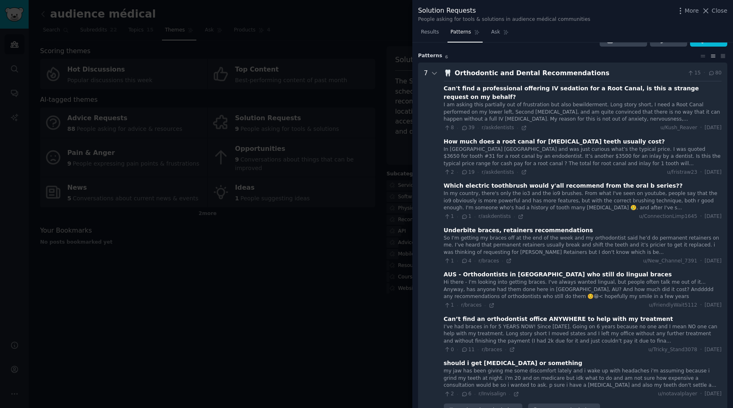
scroll to position [14, 0]
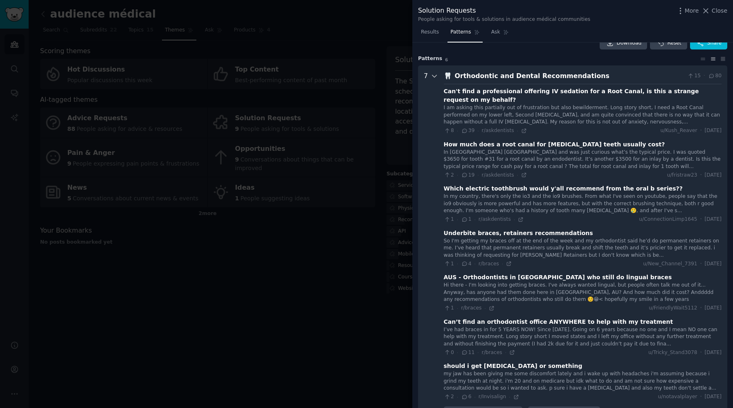
click at [433, 78] on icon at bounding box center [434, 75] width 7 height 7
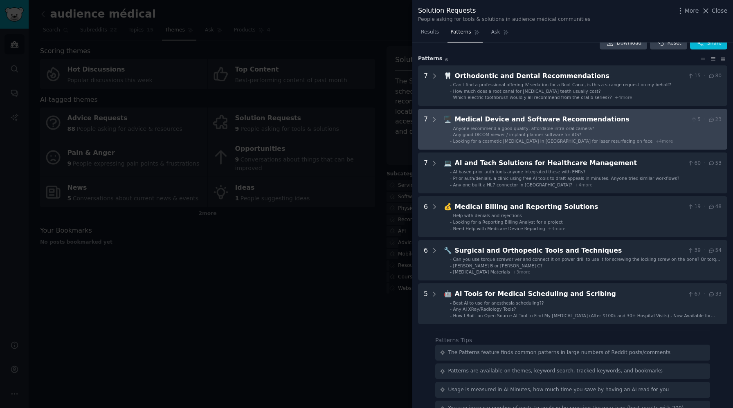
click at [576, 132] on li "- Any good DICOM viewer / implant planner software for iOS?" at bounding box center [586, 135] width 272 height 6
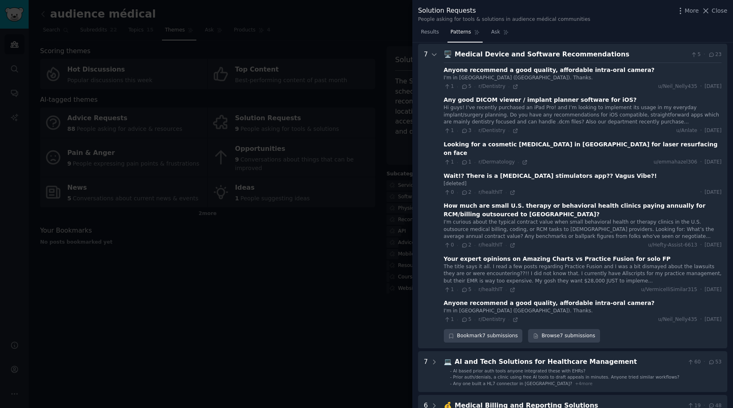
scroll to position [81, 0]
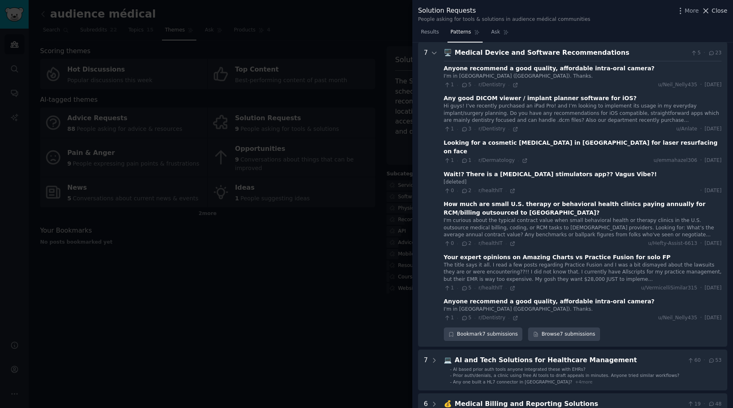
click at [705, 10] on icon at bounding box center [705, 11] width 9 height 9
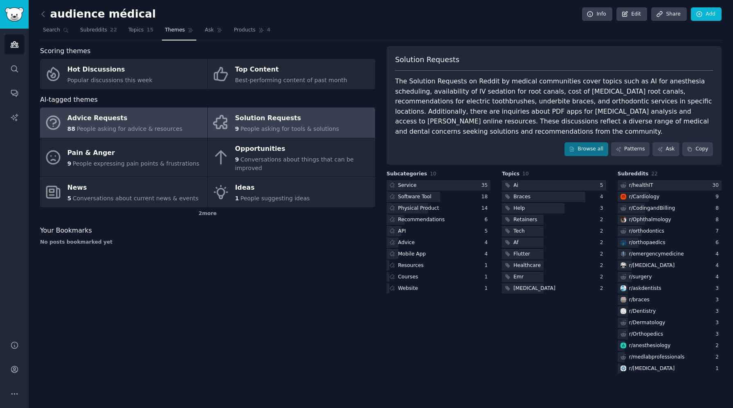
click at [130, 127] on span "People asking for advice & resources" at bounding box center [129, 129] width 106 height 7
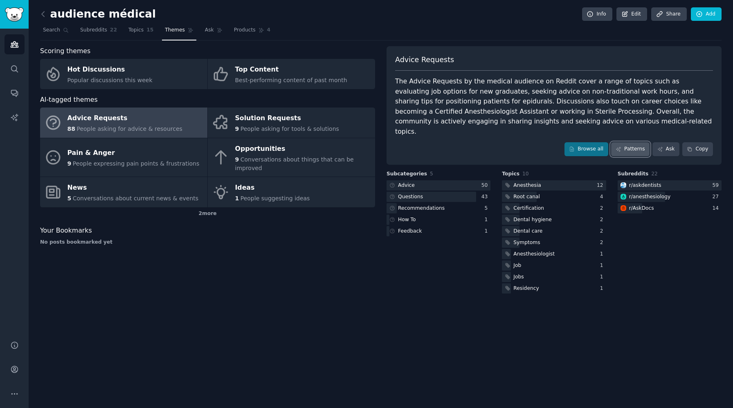
click at [639, 142] on link "Patterns" at bounding box center [630, 149] width 38 height 14
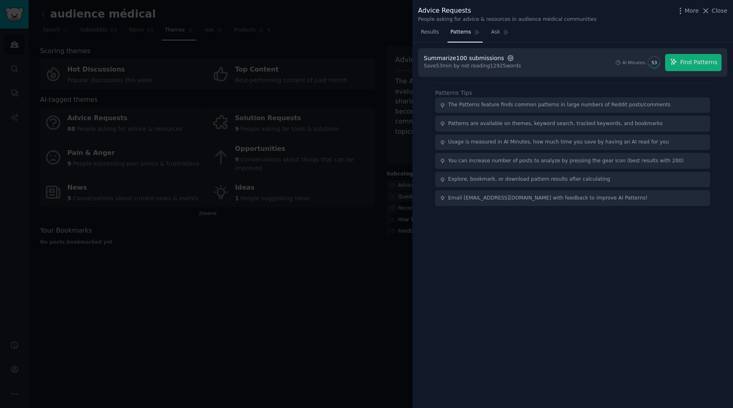
click at [507, 59] on icon "button" at bounding box center [510, 57] width 7 height 7
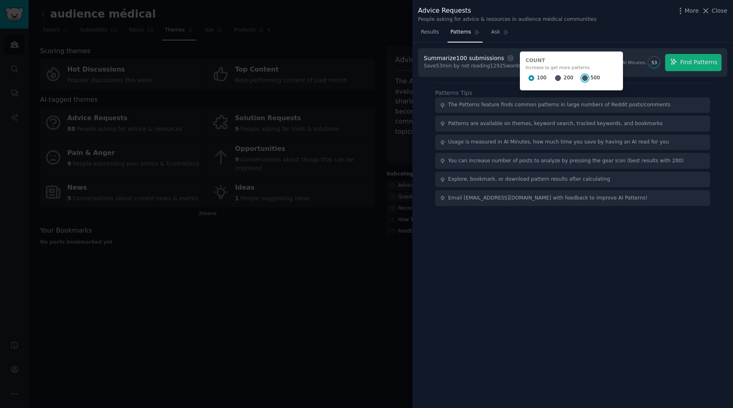
click at [582, 80] on input "500" at bounding box center [585, 78] width 6 height 6
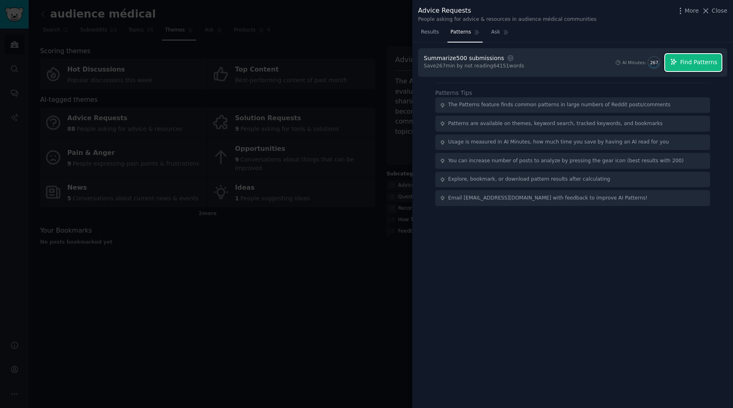
click at [695, 69] on button "Find Patterns" at bounding box center [693, 62] width 56 height 17
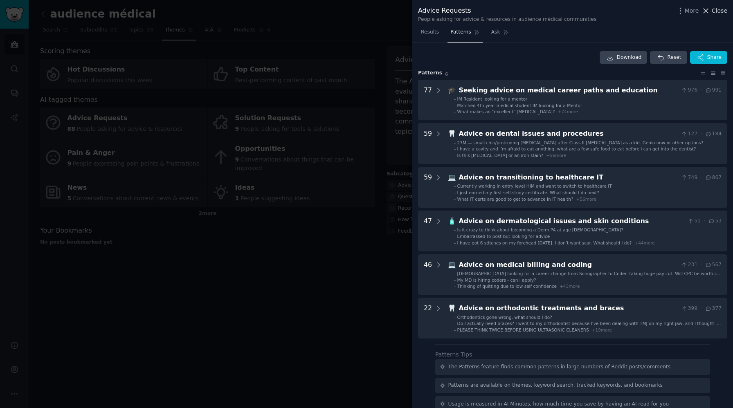
click at [711, 11] on button "Close" at bounding box center [714, 11] width 26 height 9
